Goal: Information Seeking & Learning: Learn about a topic

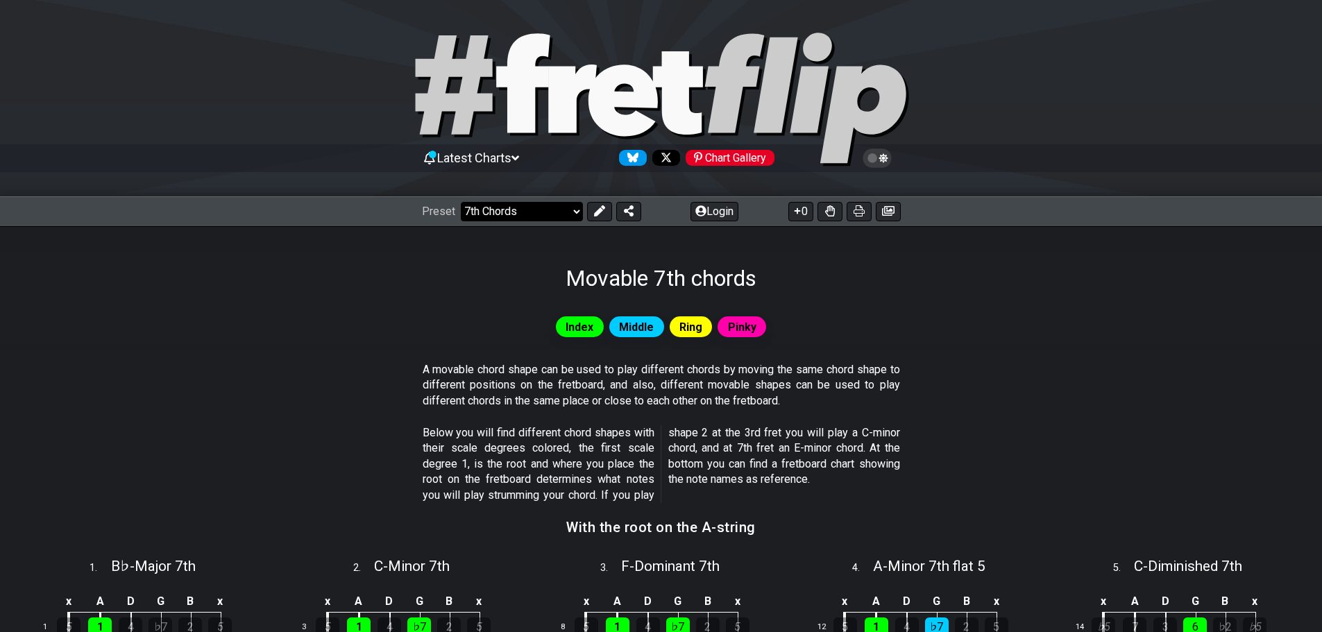
click at [579, 212] on select "Welcome to #fretflip! Initial Preset Custom Preset Minor Pentatonic Major Penta…" at bounding box center [522, 211] width 122 height 19
click at [572, 219] on select "Welcome to #fretflip! Initial Preset Custom Preset Minor Pentatonic Major Penta…" at bounding box center [522, 211] width 122 height 19
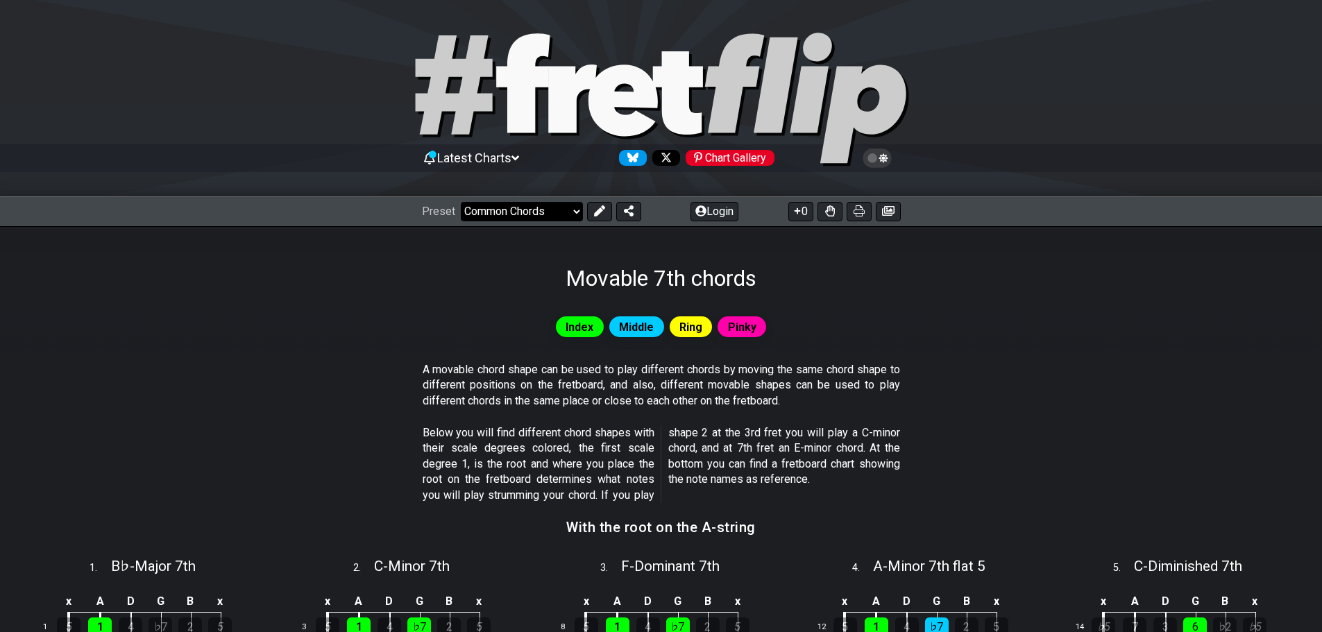
click at [461, 202] on select "Welcome to #fretflip! Initial Preset Custom Preset Minor Pentatonic Major Penta…" at bounding box center [522, 211] width 122 height 19
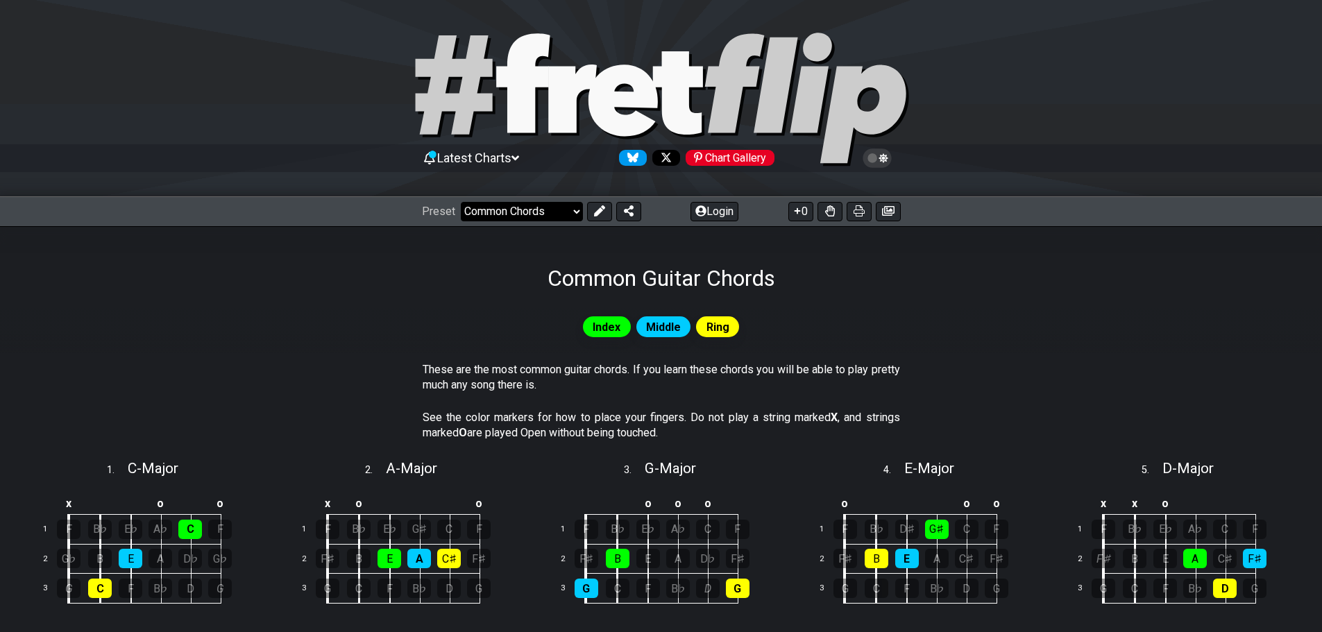
click at [570, 216] on select "Welcome to #fretflip! Initial Preset Custom Preset Minor Pentatonic Major Penta…" at bounding box center [522, 211] width 122 height 19
click at [461, 202] on select "Welcome to #fretflip! Initial Preset Custom Preset Minor Pentatonic Major Penta…" at bounding box center [522, 211] width 122 height 19
select select "/movable-7th-chords"
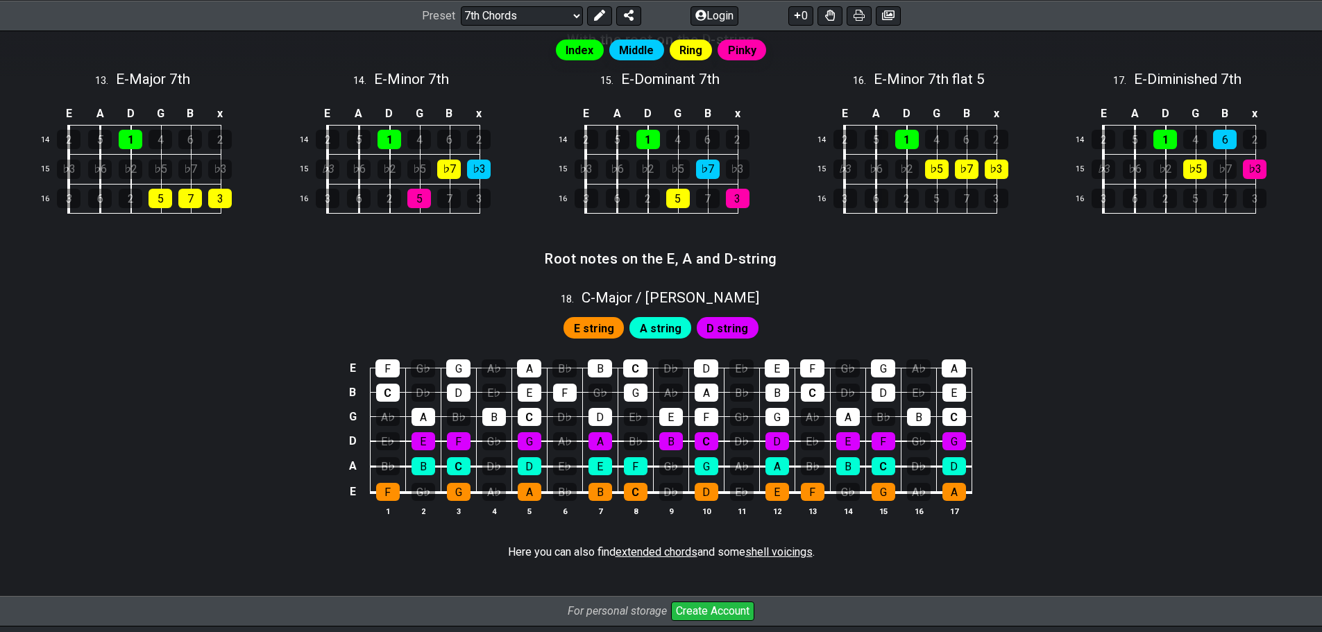
scroll to position [1318, 0]
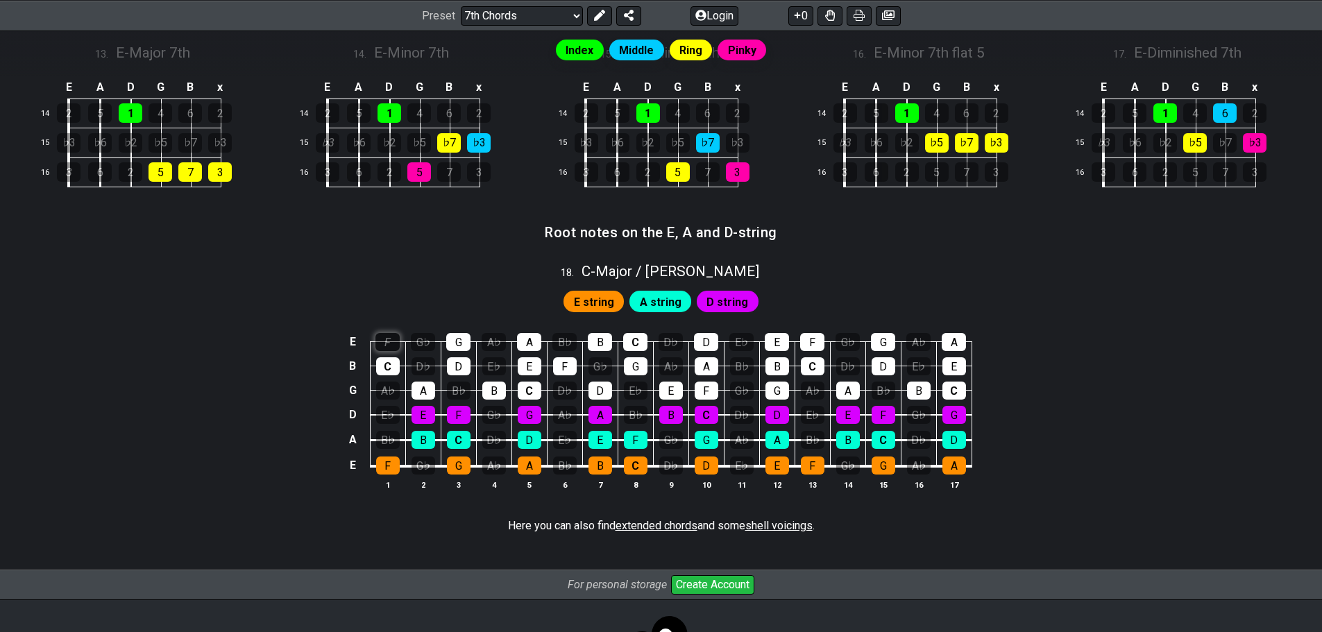
click at [398, 337] on div "F" at bounding box center [387, 342] width 24 height 18
click at [389, 361] on div "C" at bounding box center [388, 366] width 24 height 18
click at [393, 334] on div "F" at bounding box center [387, 342] width 24 height 18
click at [391, 358] on div "C" at bounding box center [388, 366] width 24 height 18
